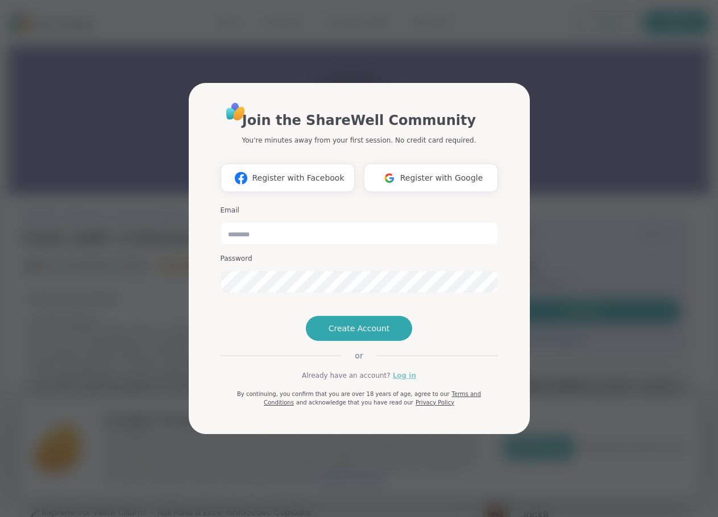
click at [406, 381] on link "Log in" at bounding box center [404, 376] width 23 height 10
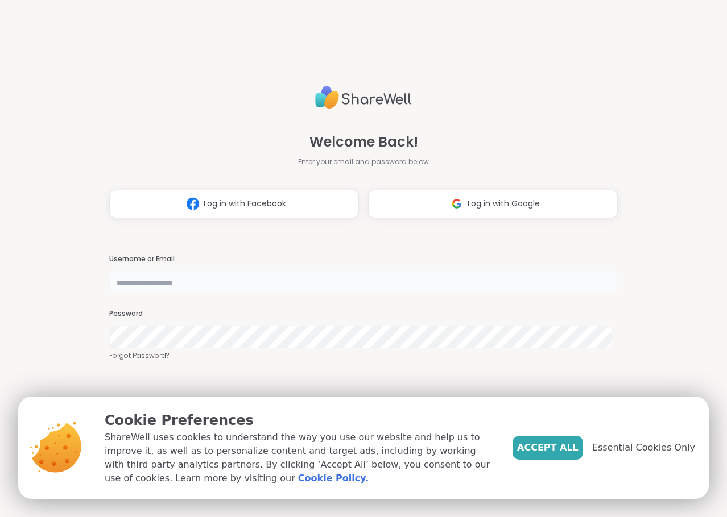
click at [230, 276] on input "text" at bounding box center [363, 282] width 509 height 23
type input "*********"
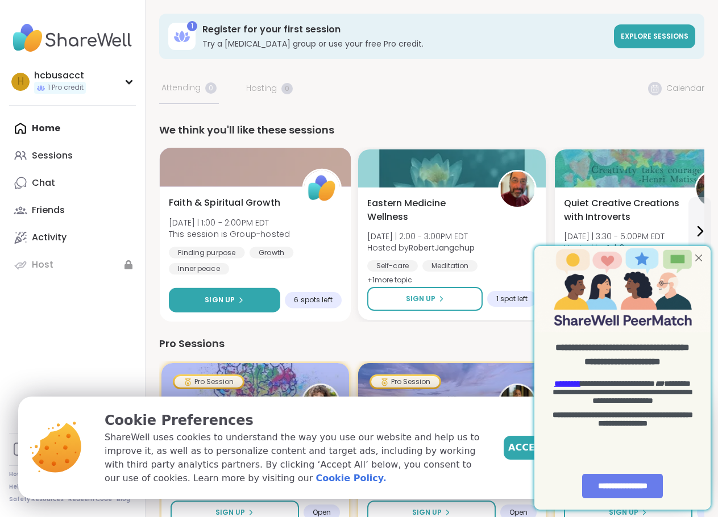
click at [246, 297] on button "Sign Up" at bounding box center [224, 300] width 111 height 24
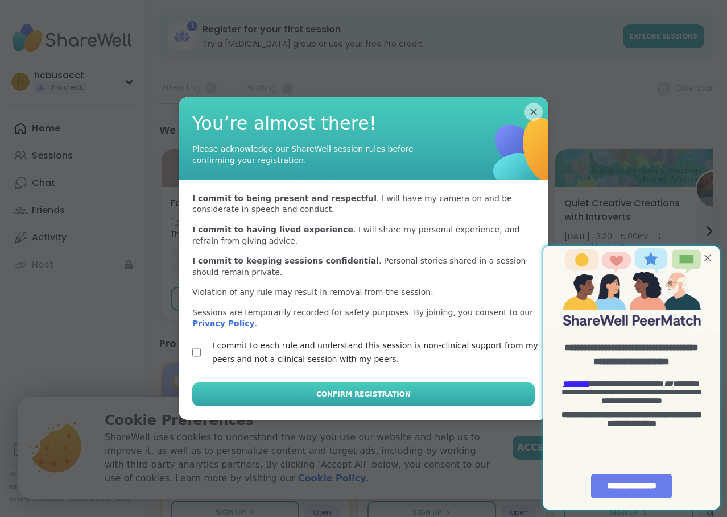
click at [414, 395] on button "Confirm Registration" at bounding box center [363, 395] width 342 height 24
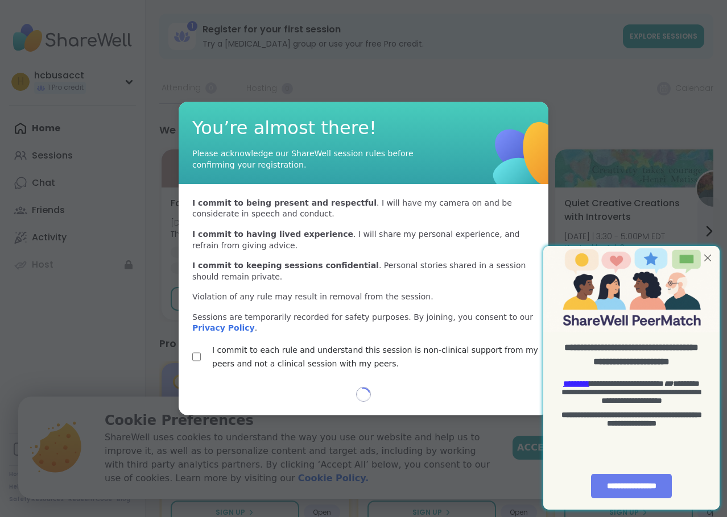
select select "**"
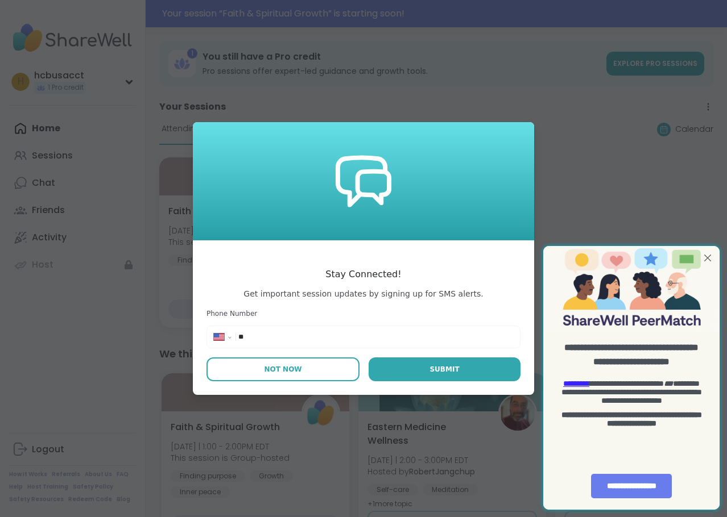
click at [292, 358] on button "Not Now" at bounding box center [282, 370] width 153 height 24
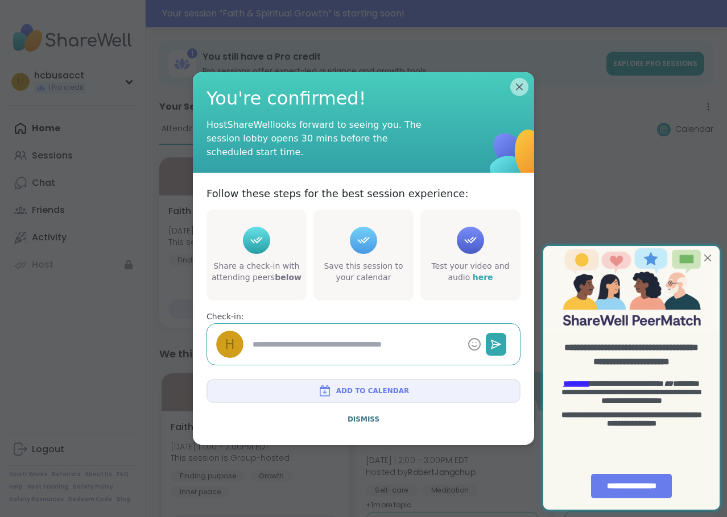
click at [361, 427] on button "Dismiss" at bounding box center [363, 420] width 314 height 24
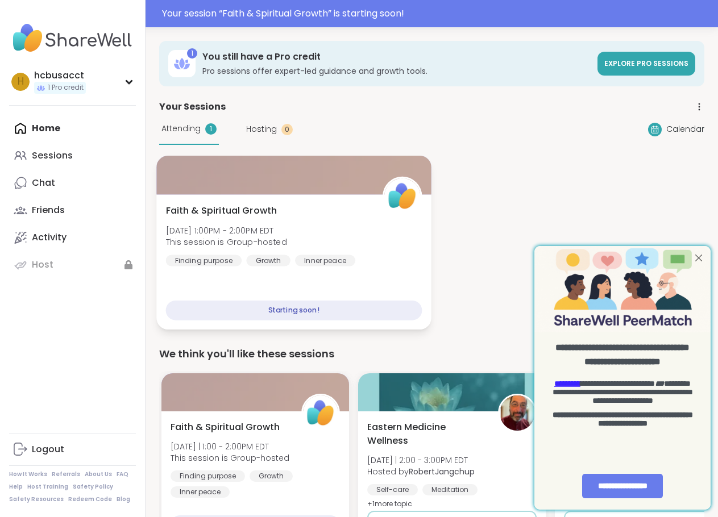
click at [301, 314] on div "Starting soon!" at bounding box center [294, 311] width 256 height 20
click at [188, 118] on div "Attending 1" at bounding box center [189, 129] width 60 height 31
click at [699, 256] on div at bounding box center [698, 258] width 15 height 15
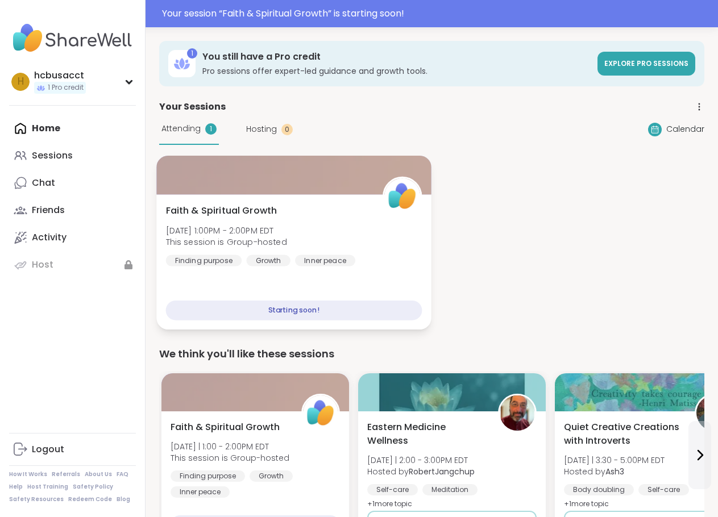
click at [421, 240] on div "Faith & Spiritual Growth [DATE] 1:00PM - 2:00PM EDT This session is Group-hoste…" at bounding box center [293, 261] width 275 height 135
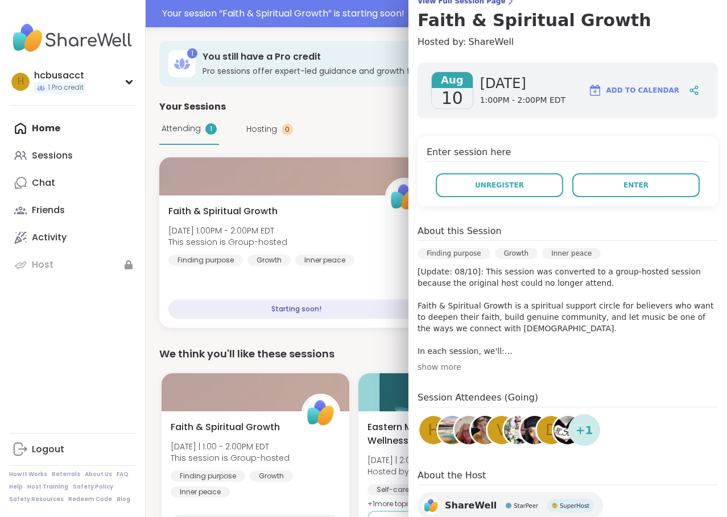
scroll to position [114, 0]
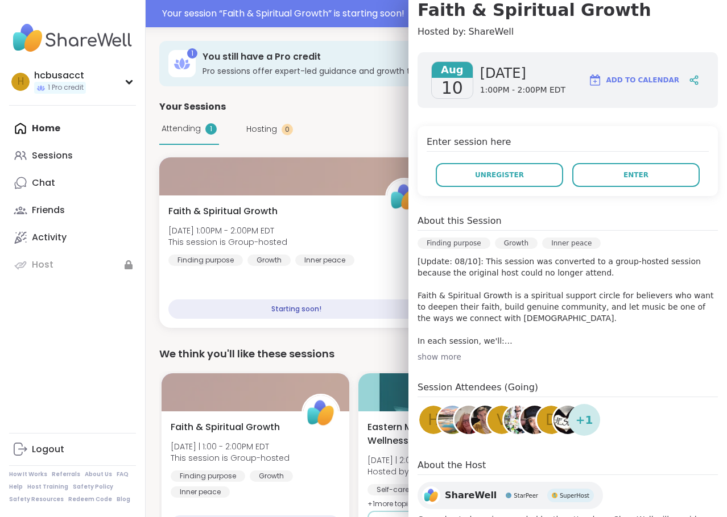
click at [438, 358] on div "show more" at bounding box center [567, 356] width 300 height 11
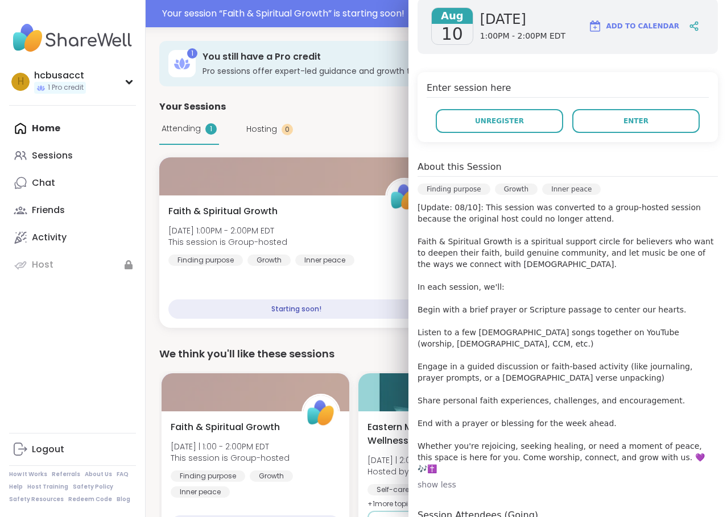
scroll to position [171, 0]
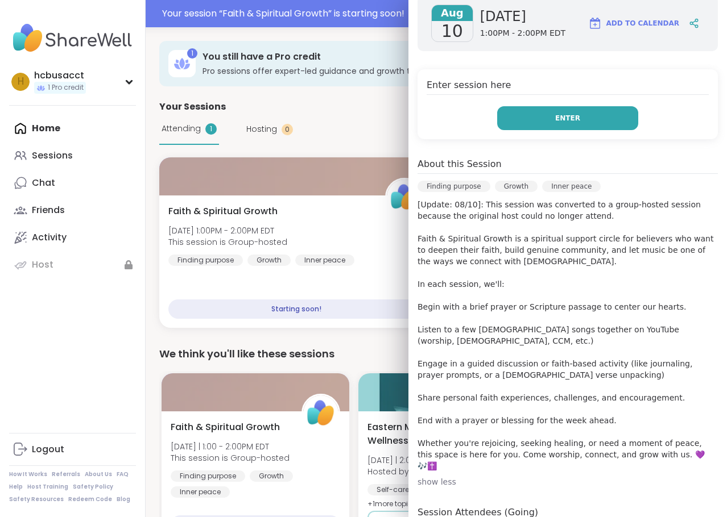
click at [577, 119] on button "Enter" at bounding box center [567, 118] width 141 height 24
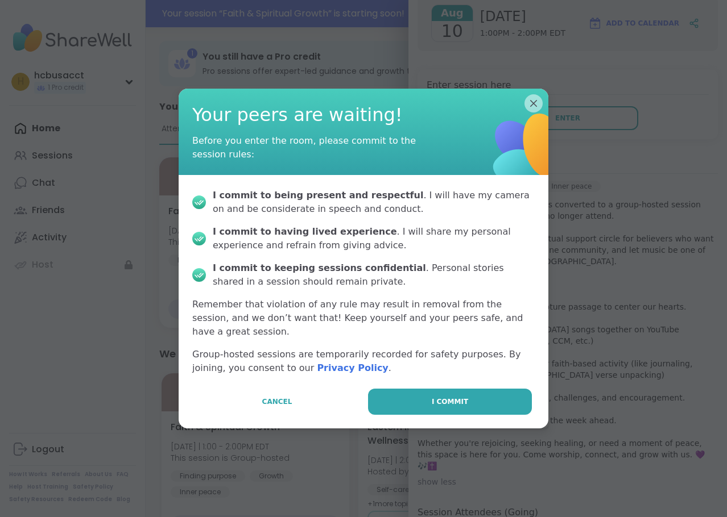
click at [482, 391] on button "I commit" at bounding box center [450, 402] width 164 height 26
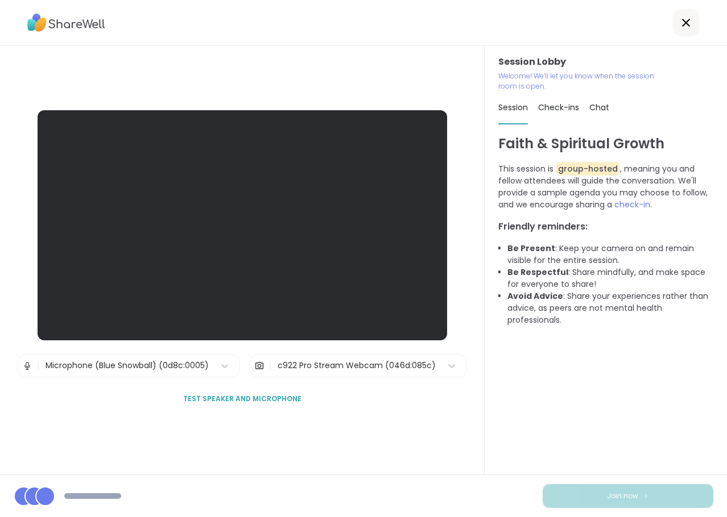
click at [235, 368] on div "| Microphone (Blue Snowball) (0d8c:0005)" at bounding box center [128, 366] width 223 height 24
click at [221, 370] on icon at bounding box center [224, 365] width 11 height 11
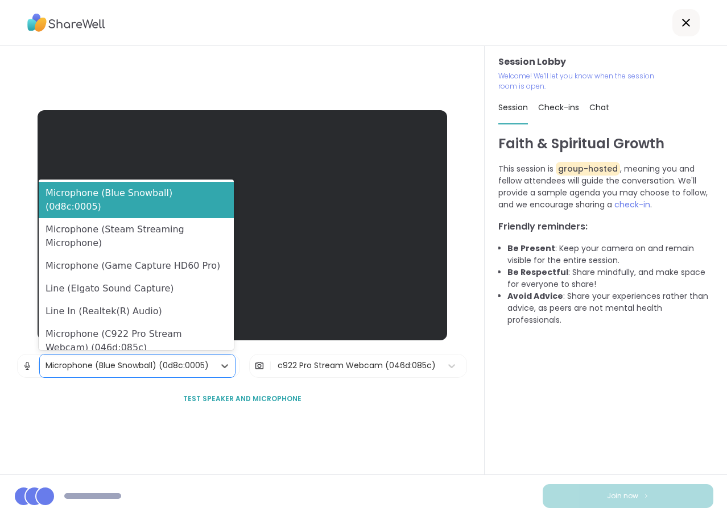
click at [346, 406] on div "Session Lobby | 8 results available. Use Up and Down to choose options, press E…" at bounding box center [242, 260] width 409 height 301
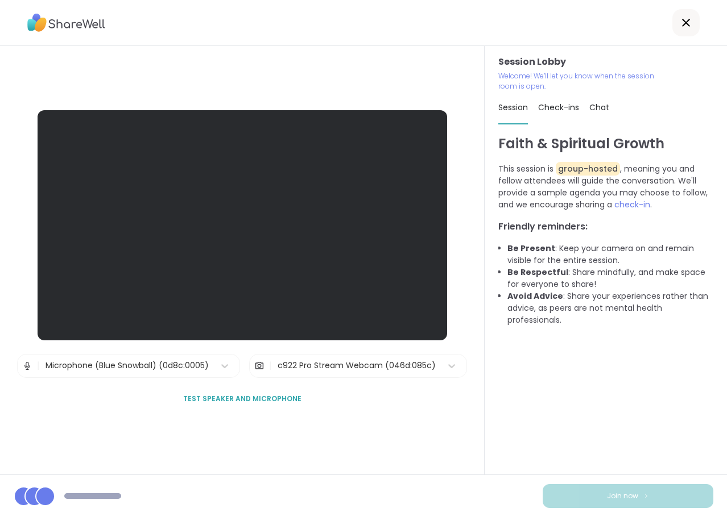
click at [258, 400] on span "Test speaker and microphone" at bounding box center [242, 399] width 118 height 10
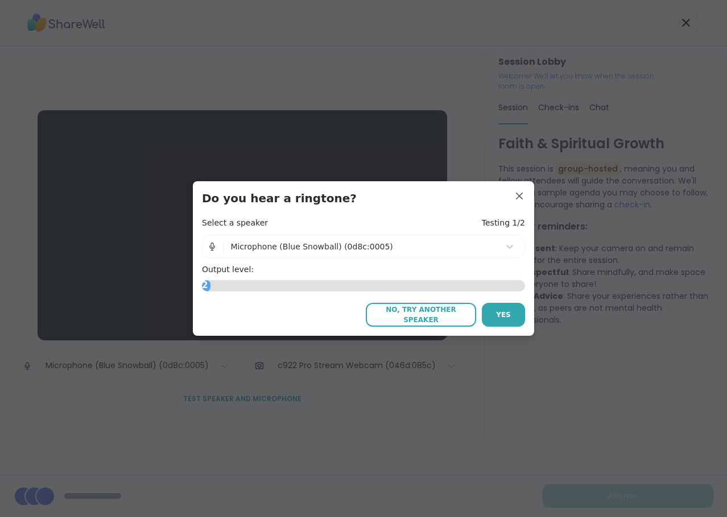
click at [435, 312] on span "No, try another speaker" at bounding box center [420, 315] width 99 height 20
click at [509, 316] on button "Yes" at bounding box center [503, 315] width 43 height 24
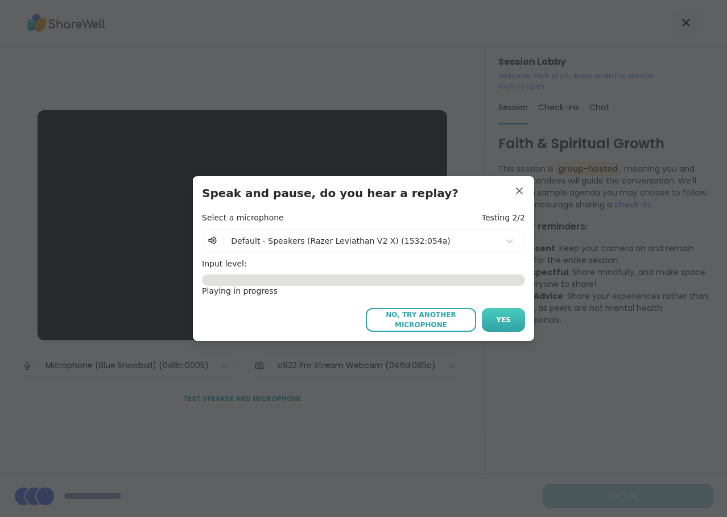
click at [503, 324] on span "Yes" at bounding box center [503, 320] width 15 height 10
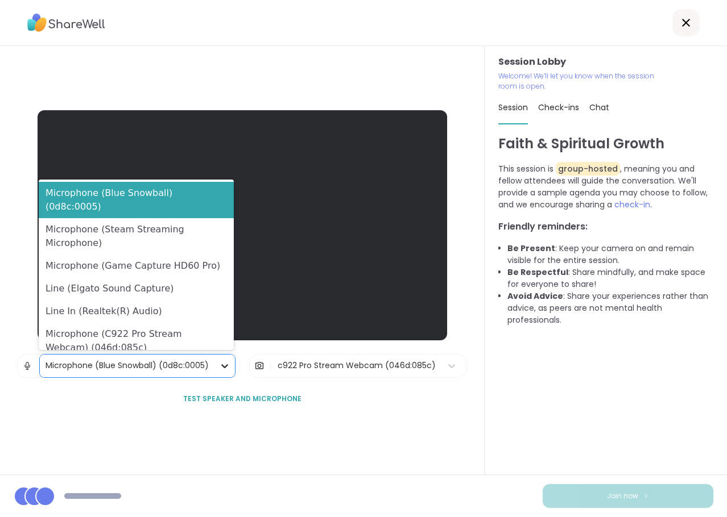
click at [224, 368] on icon at bounding box center [224, 365] width 11 height 11
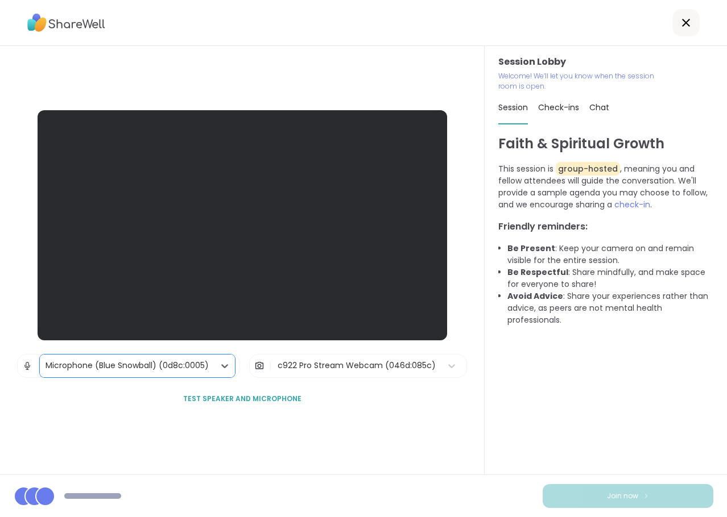
click at [426, 461] on div "Session Lobby | Microphone (Blue Snowball) (0d8c:0005) | c922 Pro Stream Webcam…" at bounding box center [242, 260] width 484 height 429
click at [260, 363] on img at bounding box center [259, 366] width 10 height 23
click at [561, 109] on span "Check-ins" at bounding box center [558, 107] width 41 height 11
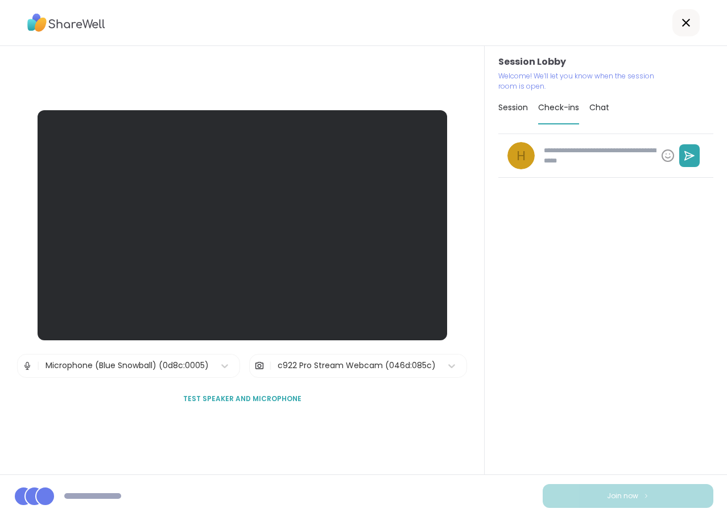
click at [600, 111] on span "Chat" at bounding box center [599, 107] width 20 height 11
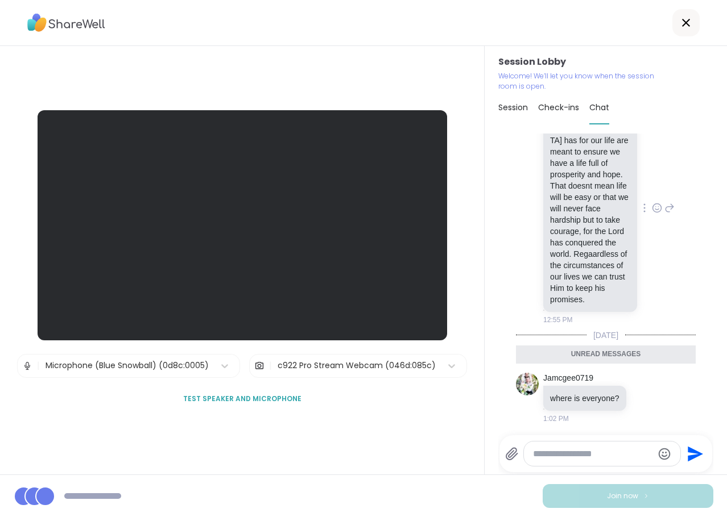
scroll to position [744, 0]
click at [546, 108] on span "Check-ins" at bounding box center [558, 107] width 41 height 11
type textarea "*"
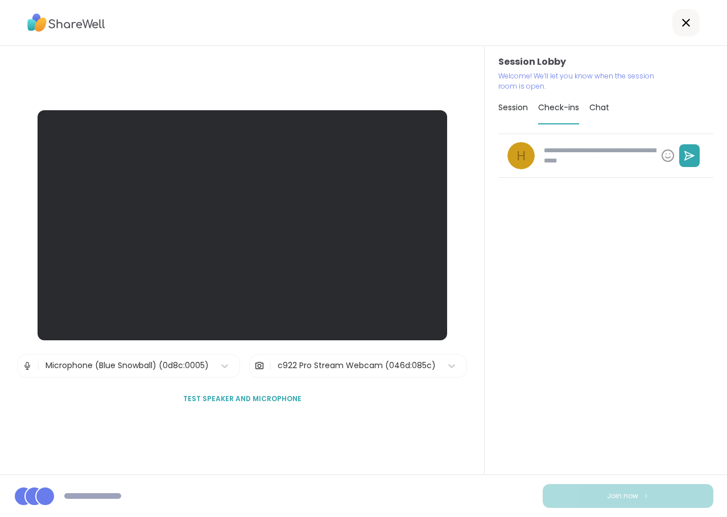
click at [591, 110] on span "Chat" at bounding box center [599, 107] width 20 height 11
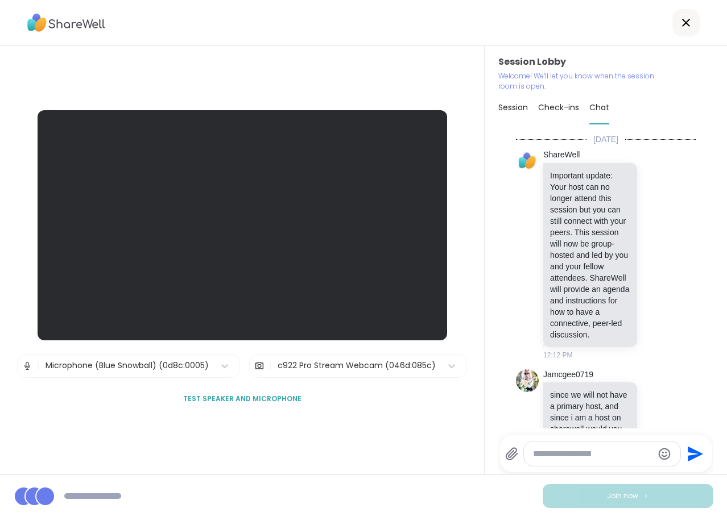
scroll to position [706, 0]
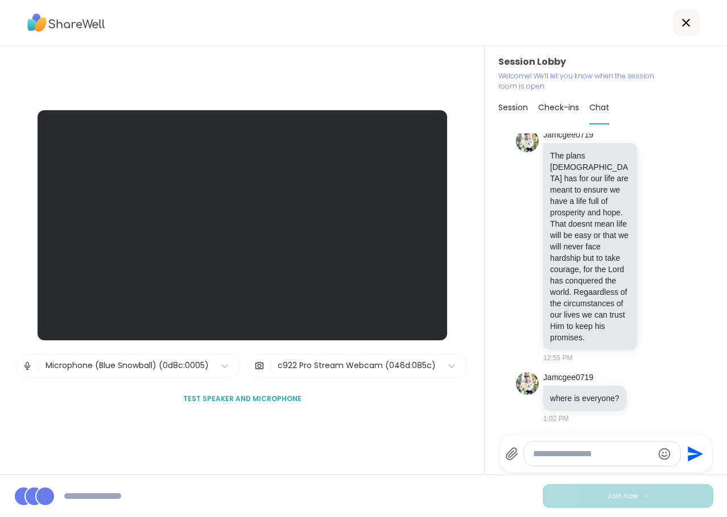
click at [585, 459] on textarea "Type your message" at bounding box center [593, 454] width 120 height 11
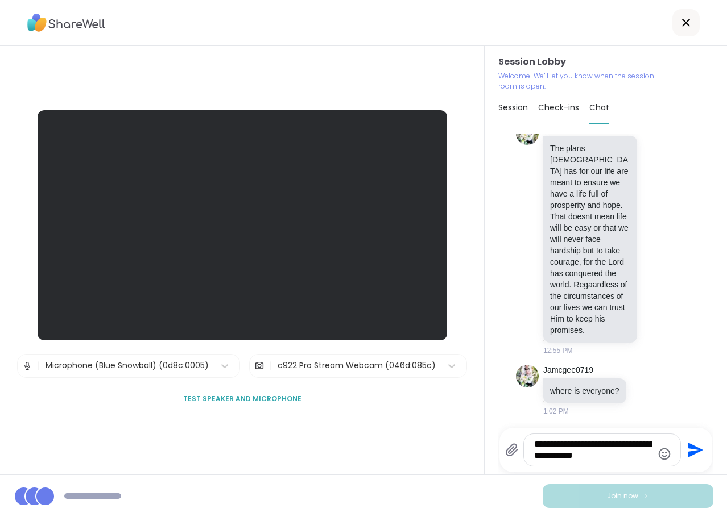
type textarea "**********"
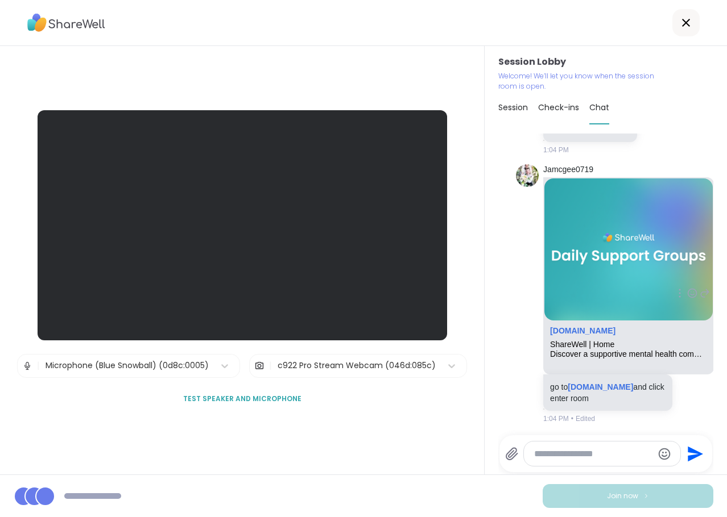
scroll to position [1141, 0]
click at [604, 462] on div at bounding box center [602, 454] width 156 height 24
click at [608, 387] on link "[DOMAIN_NAME]" at bounding box center [599, 387] width 65 height 9
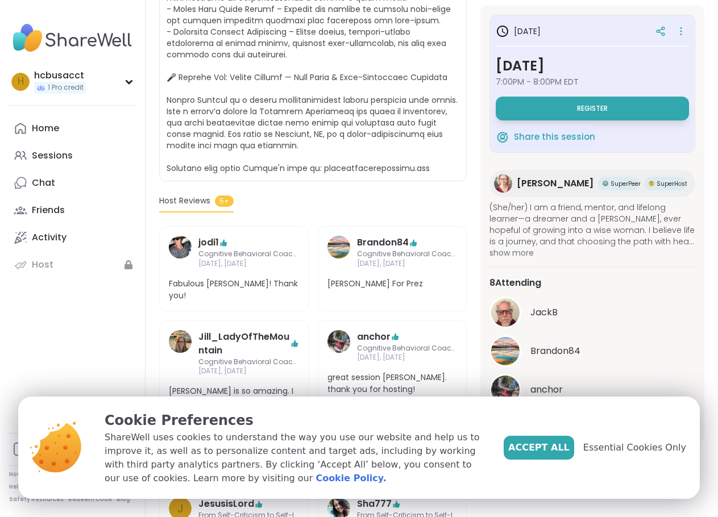
scroll to position [682, 0]
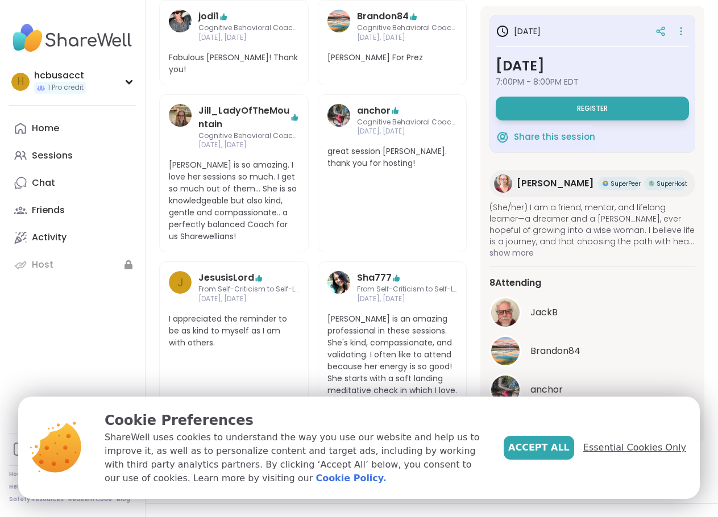
click at [620, 454] on span "Essential Cookies Only" at bounding box center [634, 448] width 103 height 14
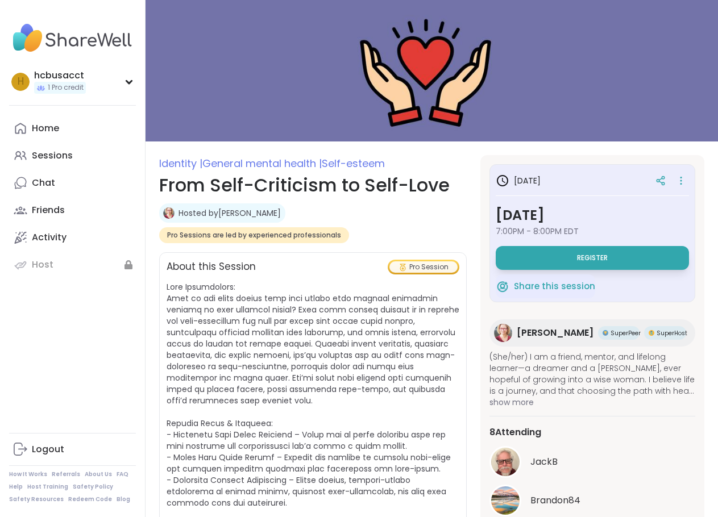
scroll to position [0, 0]
